Goal: Browse casually

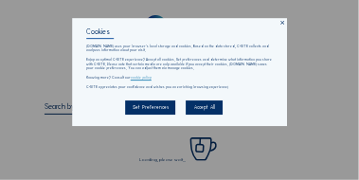
click at [280, 24] on icon at bounding box center [282, 23] width 6 height 6
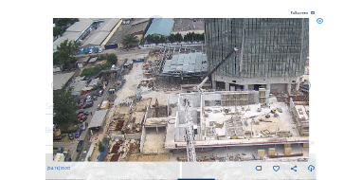
drag, startPoint x: 192, startPoint y: 109, endPoint x: 246, endPoint y: 109, distance: 54.0
click at [246, 109] on img at bounding box center [181, 90] width 256 height 144
click at [316, 24] on icon at bounding box center [319, 21] width 7 height 7
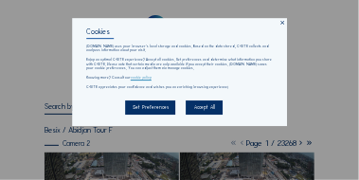
click at [282, 24] on icon at bounding box center [282, 23] width 6 height 6
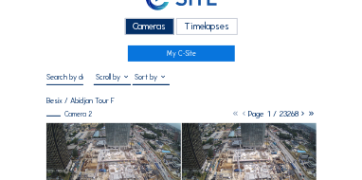
scroll to position [114, 0]
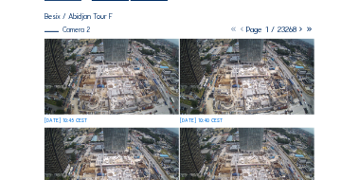
click at [155, 70] on img at bounding box center [112, 76] width 134 height 75
